Goal: Find specific page/section: Find specific page/section

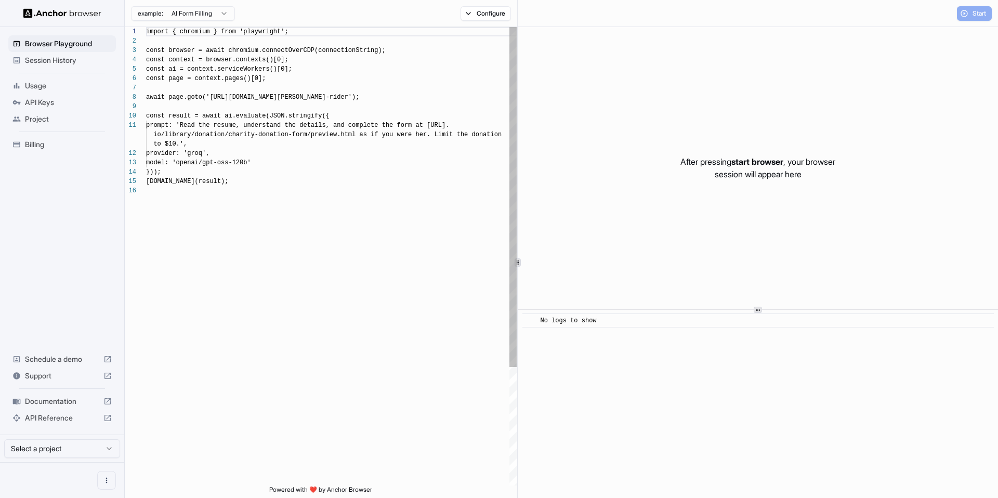
scroll to position [94, 0]
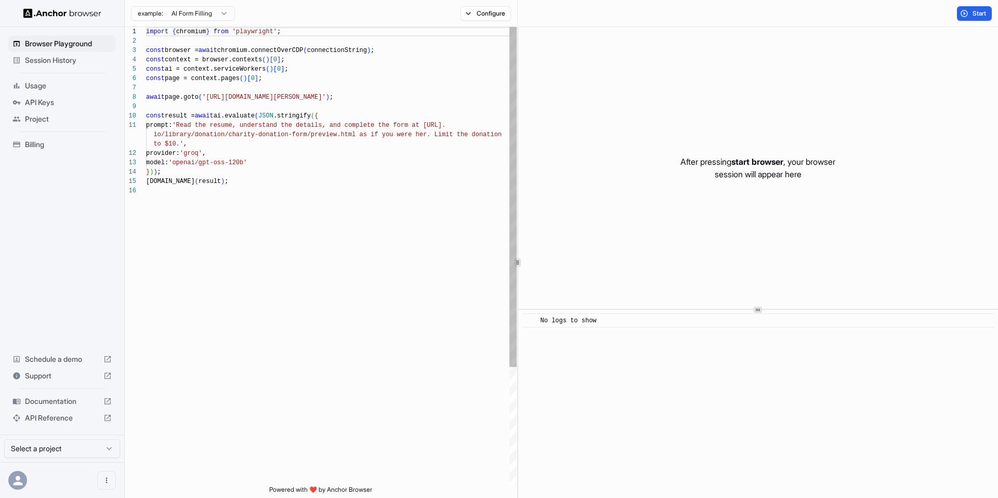
scroll to position [94, 0]
click at [72, 60] on span "Session History" at bounding box center [68, 60] width 87 height 10
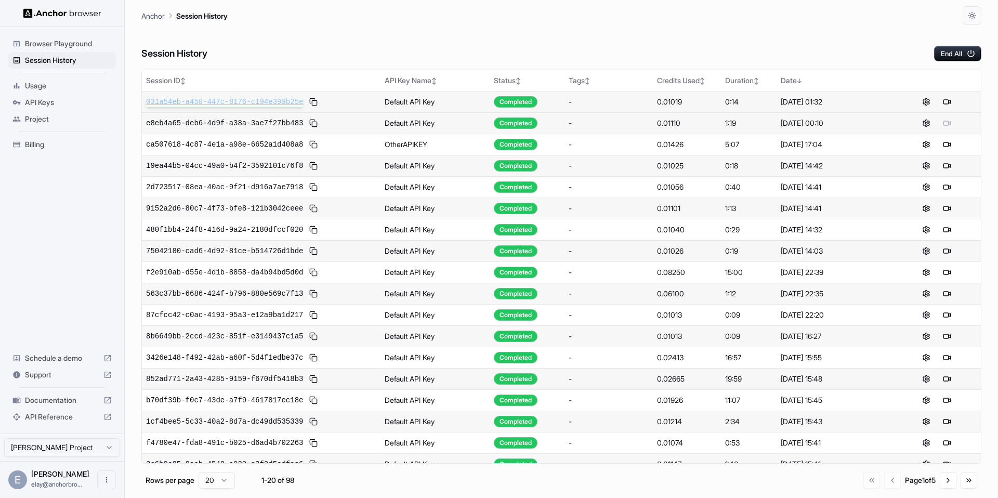
click at [258, 102] on span "031a54eb-a458-447c-8176-c194e399b25e" at bounding box center [224, 102] width 157 height 10
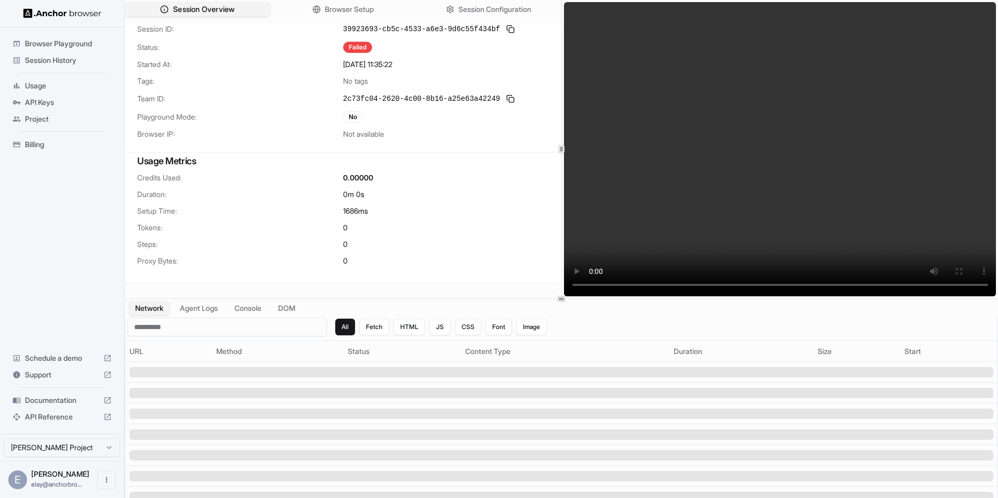
click at [230, 4] on span "Session Overview" at bounding box center [203, 9] width 61 height 11
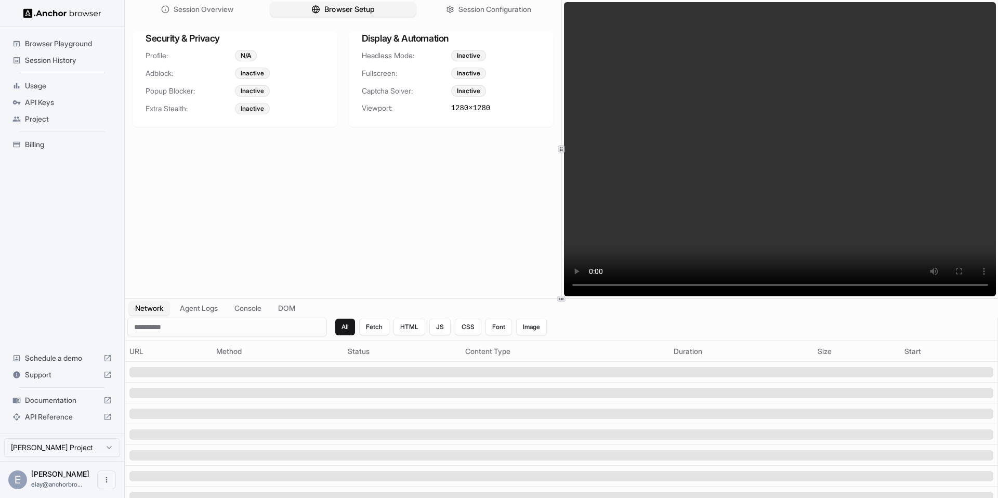
click at [369, 5] on span "Browser Setup" at bounding box center [349, 9] width 50 height 11
click at [472, 11] on span "Session Configuration" at bounding box center [495, 9] width 75 height 11
click at [356, 11] on span "Browser Setup" at bounding box center [349, 9] width 50 height 11
click at [257, 12] on button "Session Overview" at bounding box center [198, 9] width 146 height 15
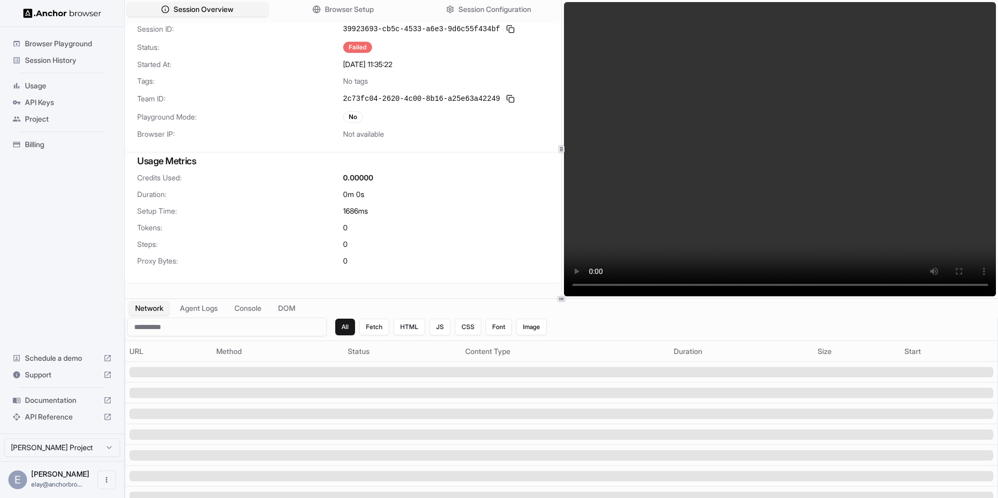
click at [355, 47] on div "Failed" at bounding box center [357, 47] width 29 height 11
click at [459, 16] on button "Session Configuration" at bounding box center [489, 9] width 146 height 15
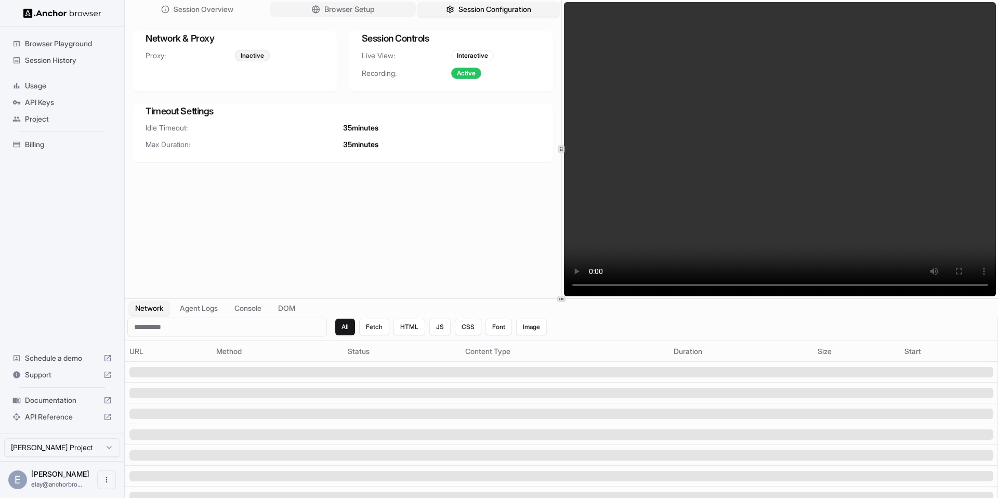
click at [374, 11] on span "Browser Setup" at bounding box center [349, 9] width 50 height 11
